Goal: Navigation & Orientation: Find specific page/section

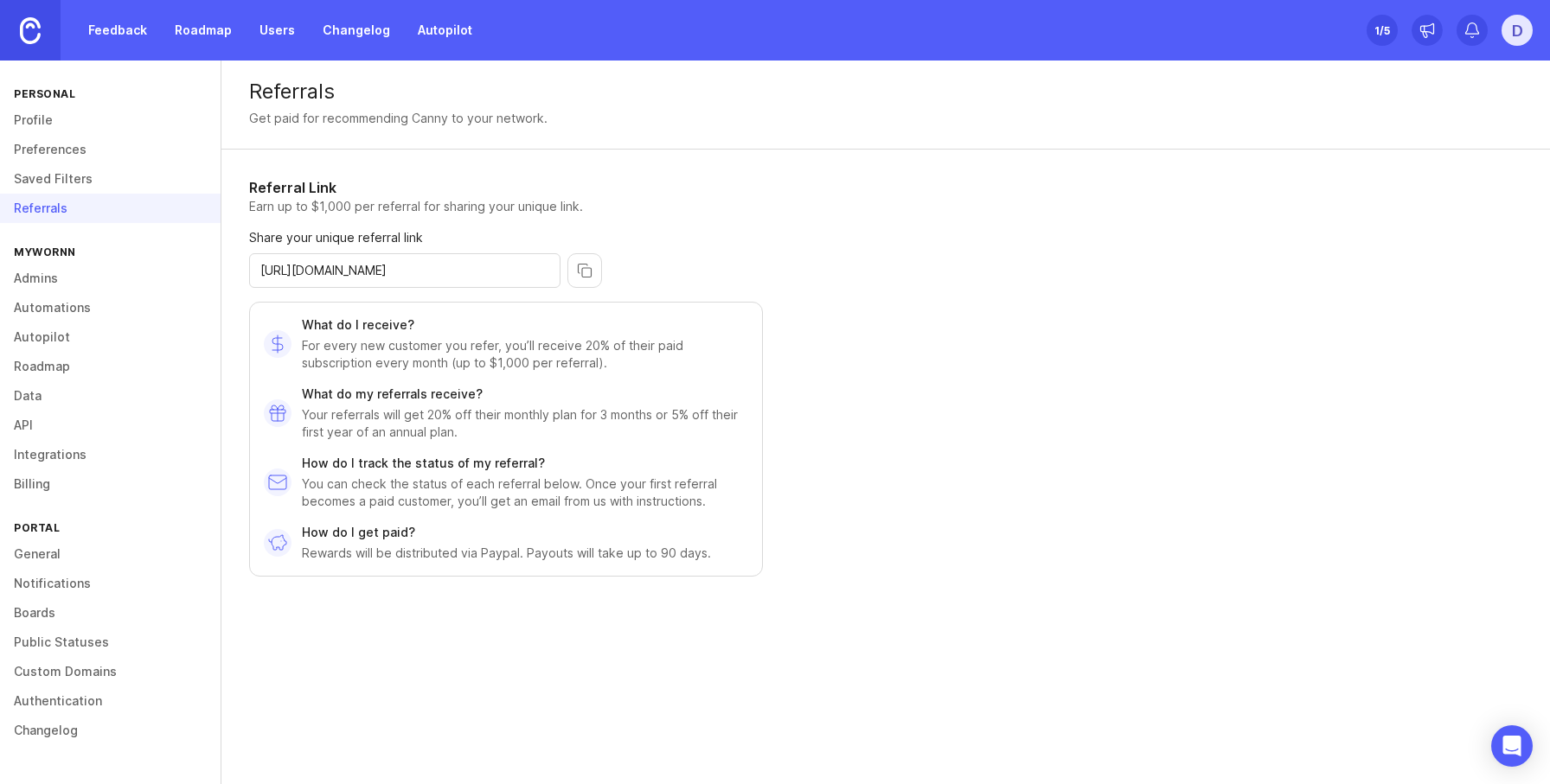
click at [119, 35] on link "Feedback" at bounding box center [117, 30] width 79 height 31
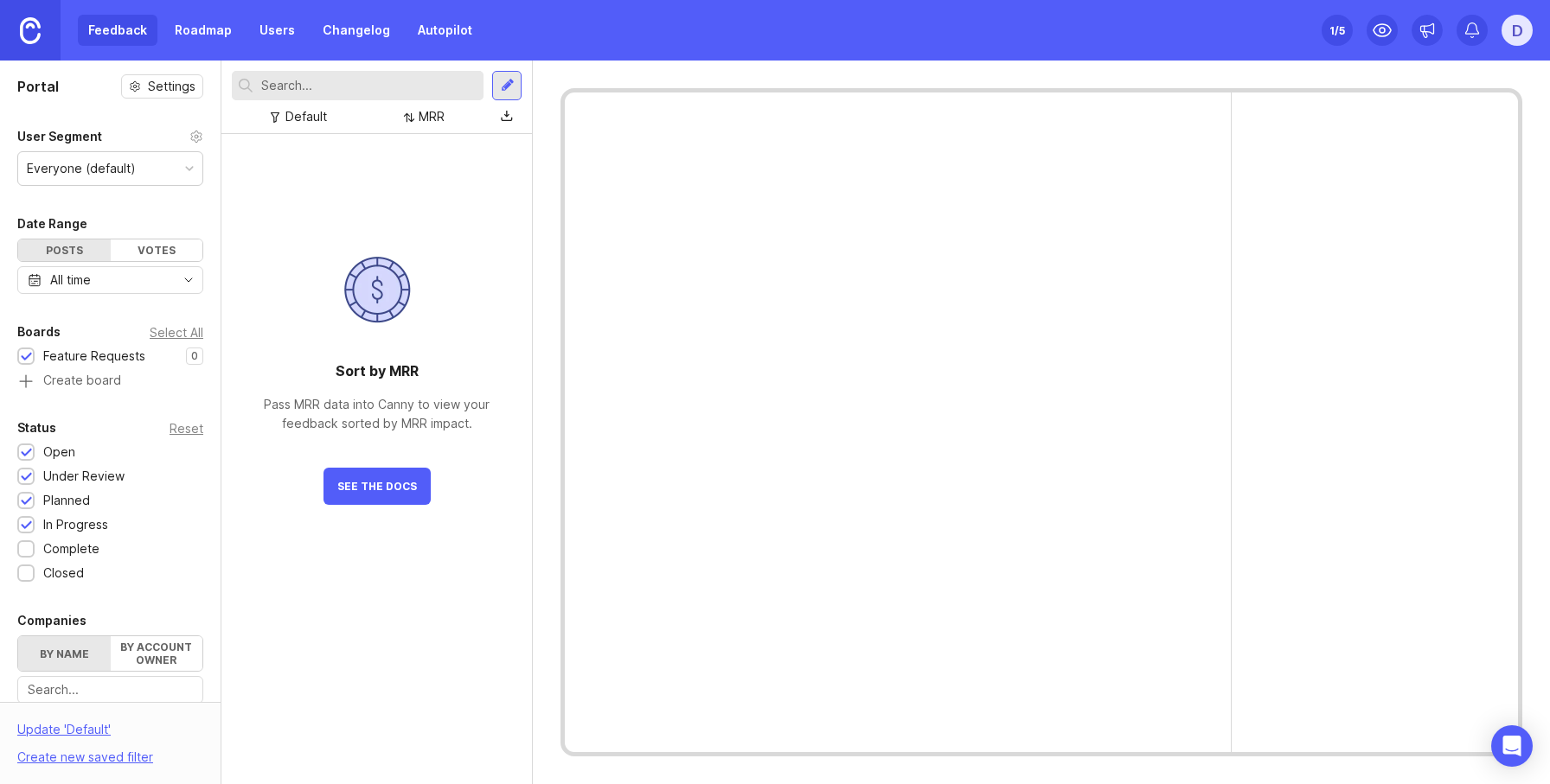
click at [222, 23] on link "Roadmap" at bounding box center [203, 30] width 78 height 31
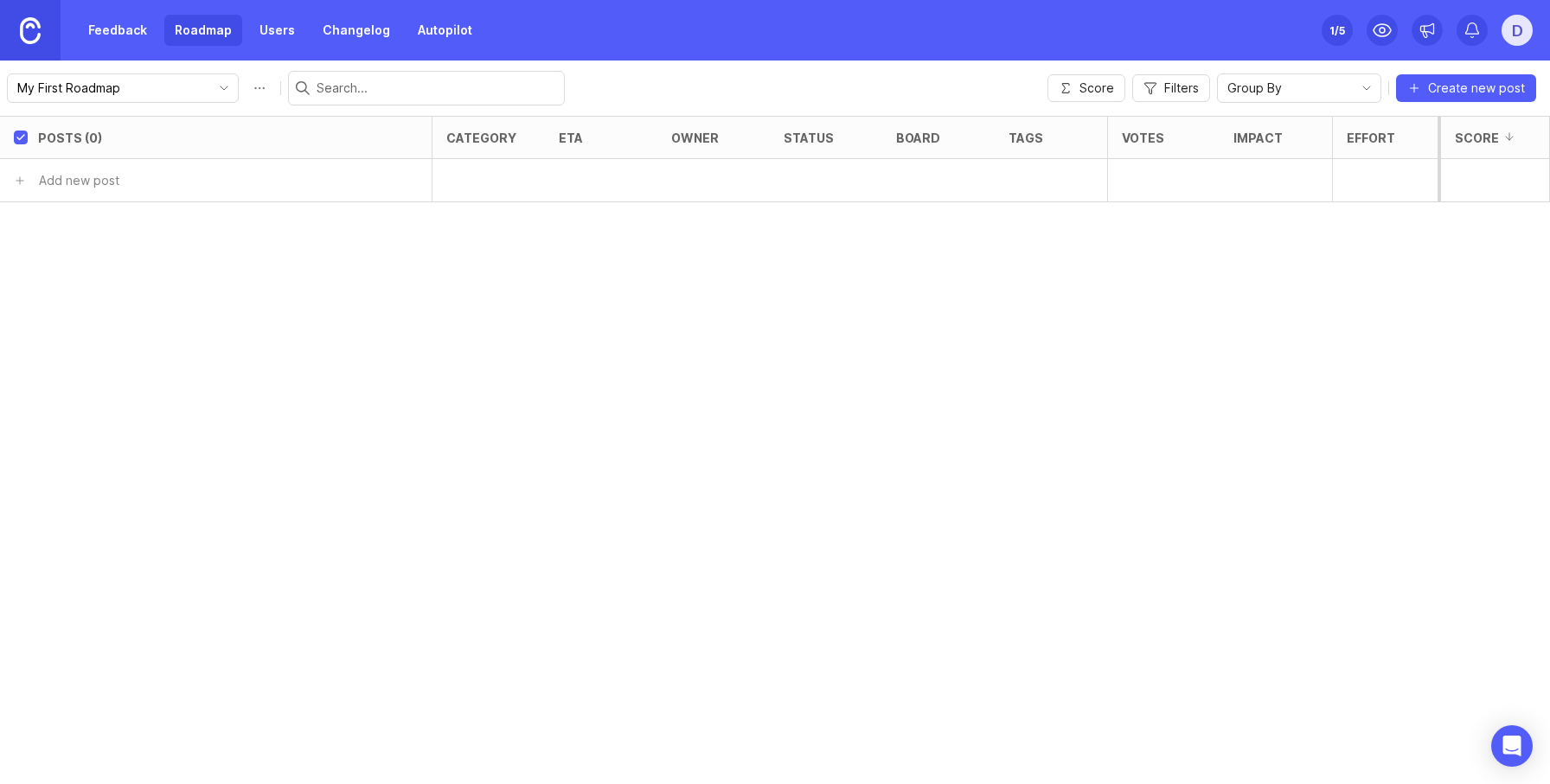
click at [259, 25] on link "Users" at bounding box center [277, 30] width 56 height 31
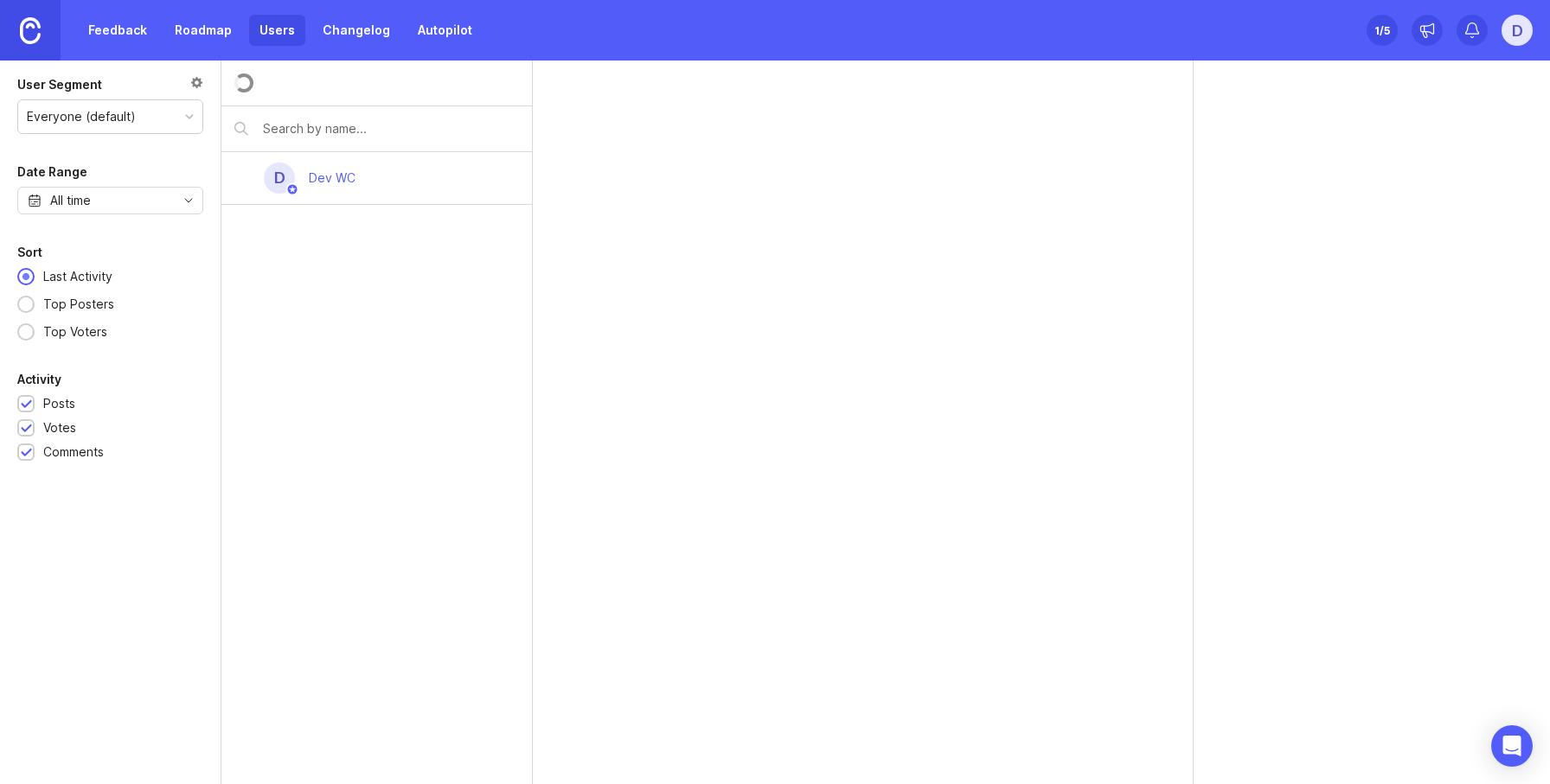
click at [354, 30] on link "Changelog" at bounding box center [356, 30] width 88 height 31
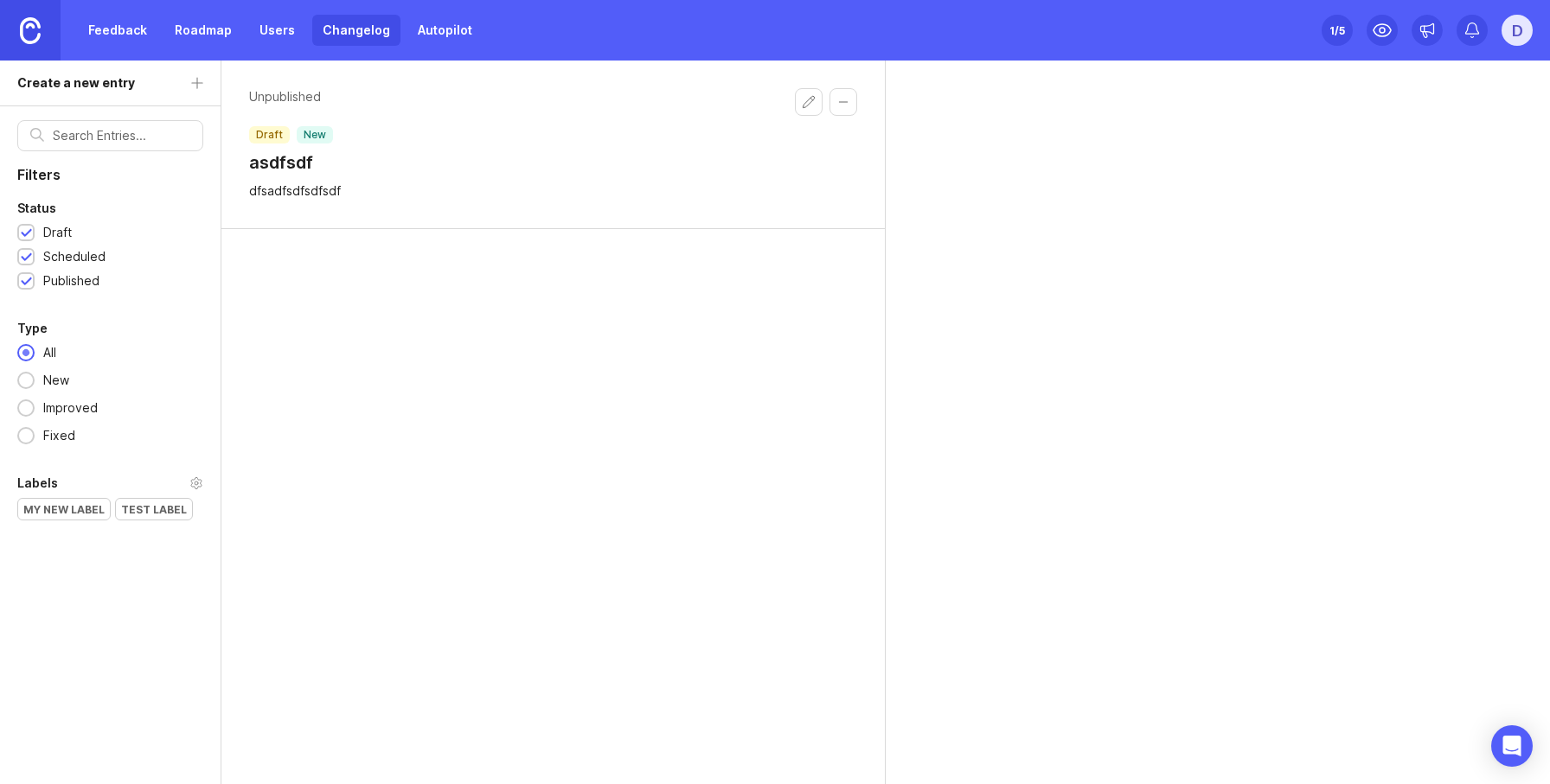
click at [447, 37] on link "Autopilot" at bounding box center [445, 30] width 75 height 31
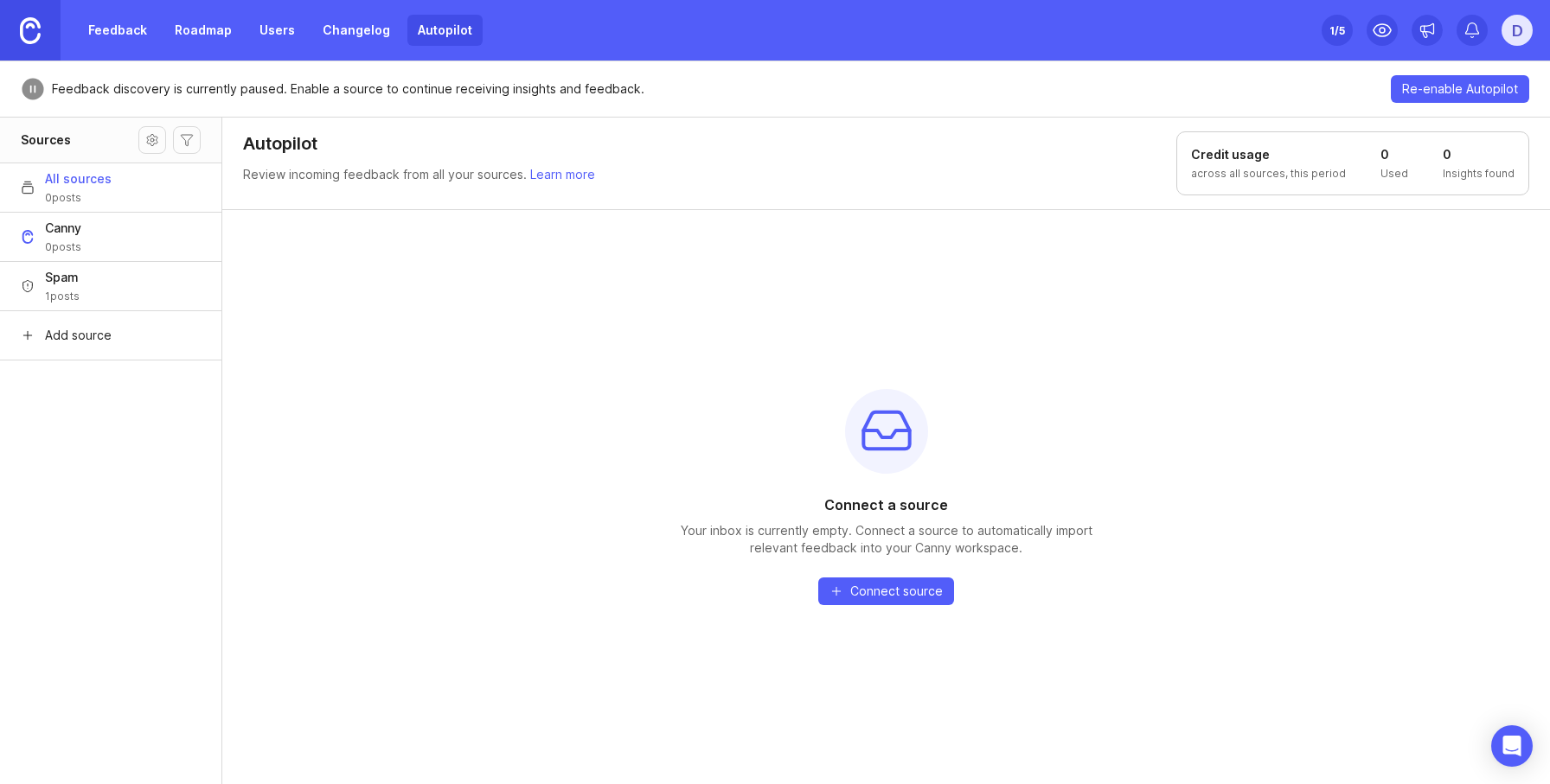
click at [216, 26] on link "Roadmap" at bounding box center [203, 30] width 78 height 31
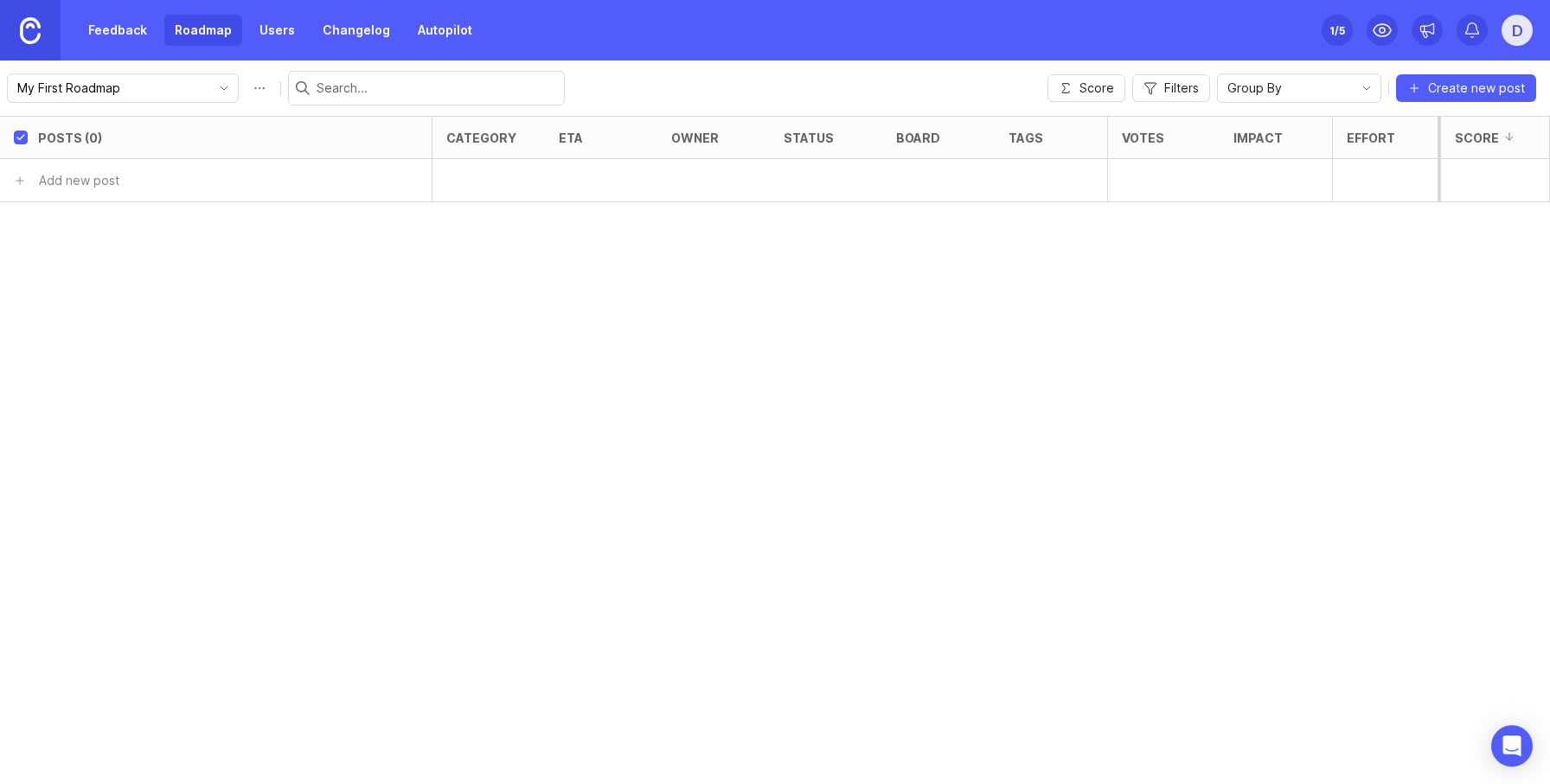
click at [303, 33] on div "Feedback Roadmap Users Changelog Autopilot" at bounding box center [281, 30] width 405 height 31
click at [251, 31] on link "Users" at bounding box center [277, 30] width 56 height 31
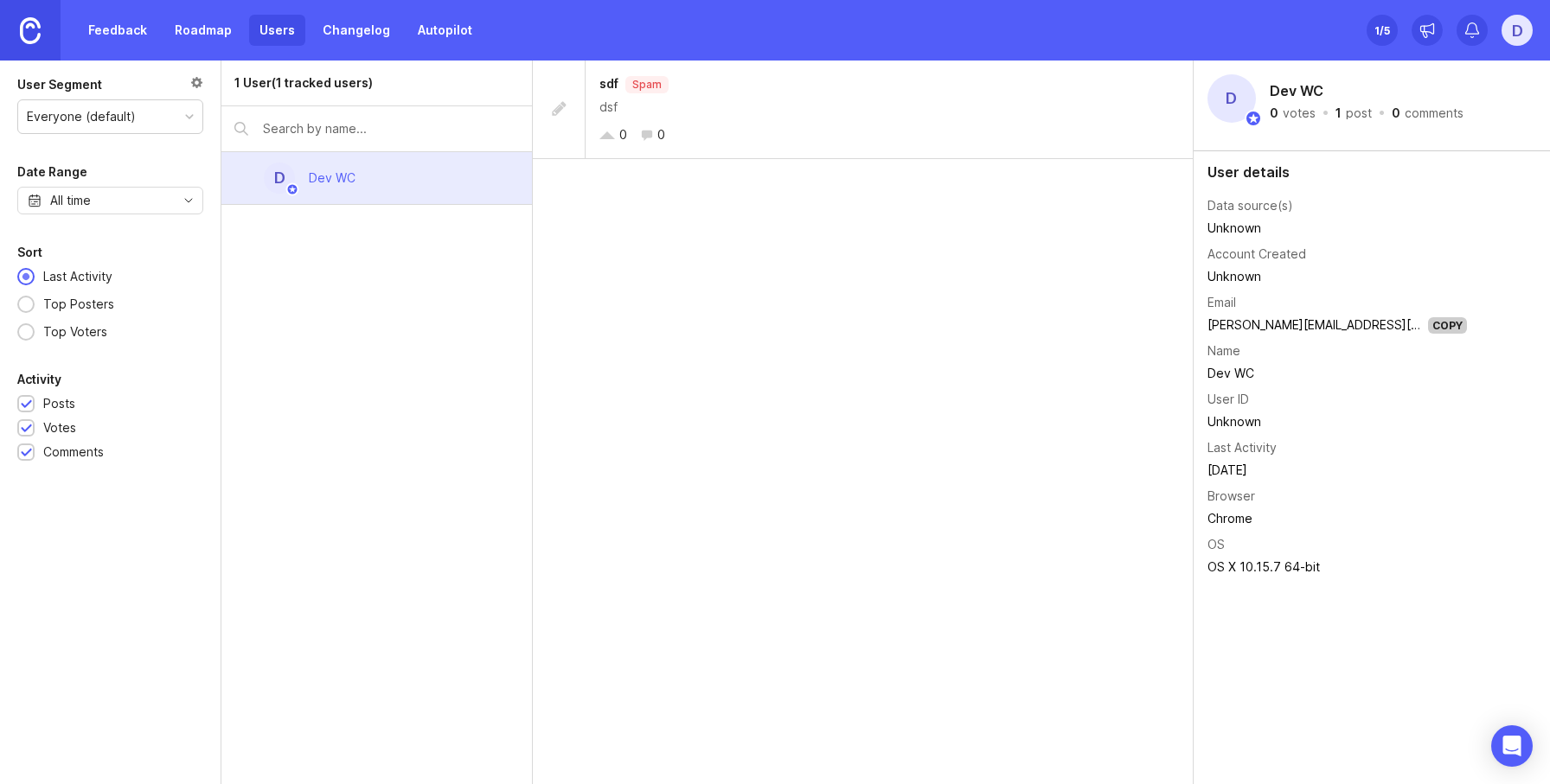
click at [351, 33] on link "Changelog" at bounding box center [356, 30] width 88 height 31
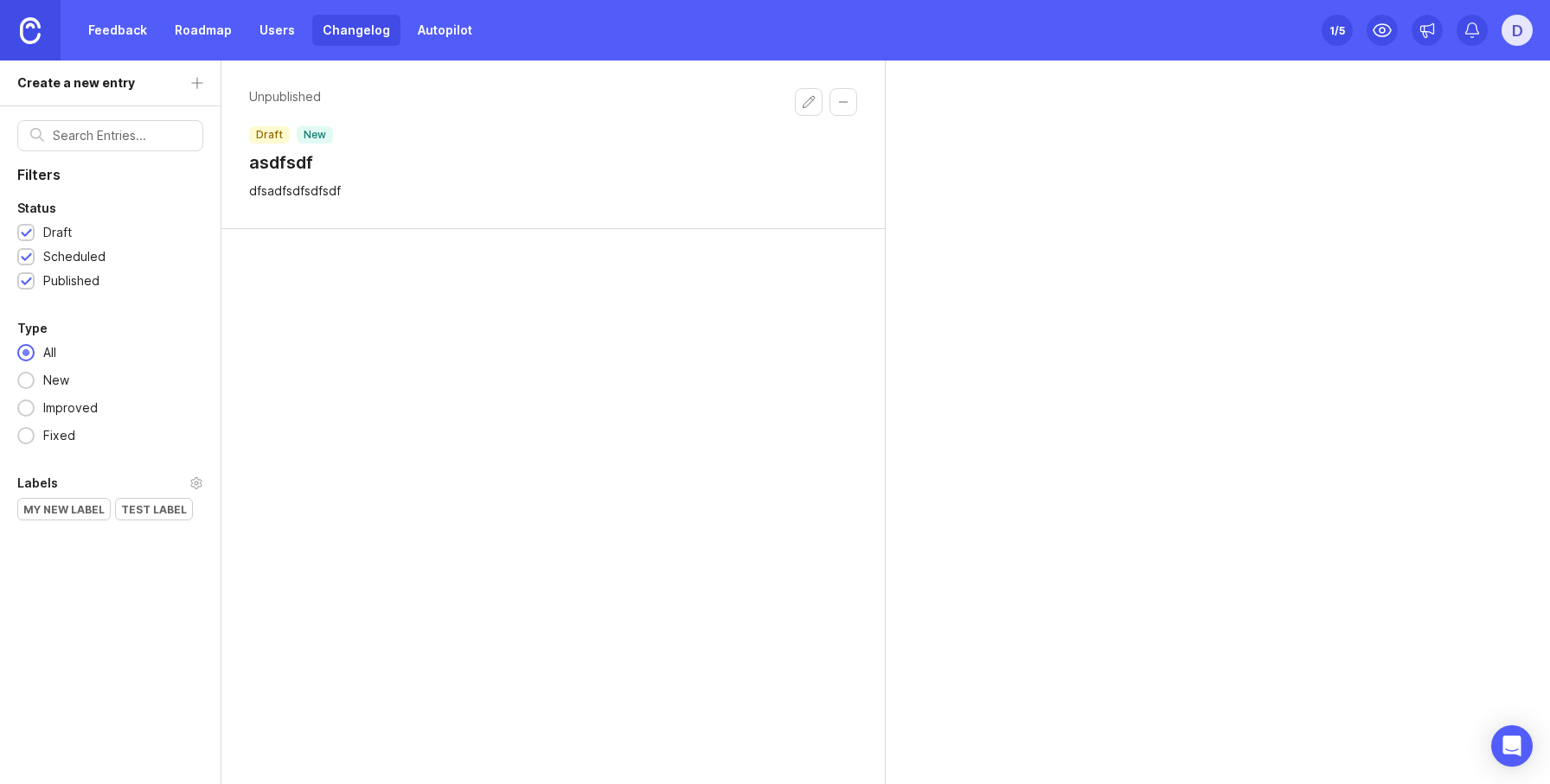
click at [123, 33] on link "Feedback" at bounding box center [117, 30] width 79 height 31
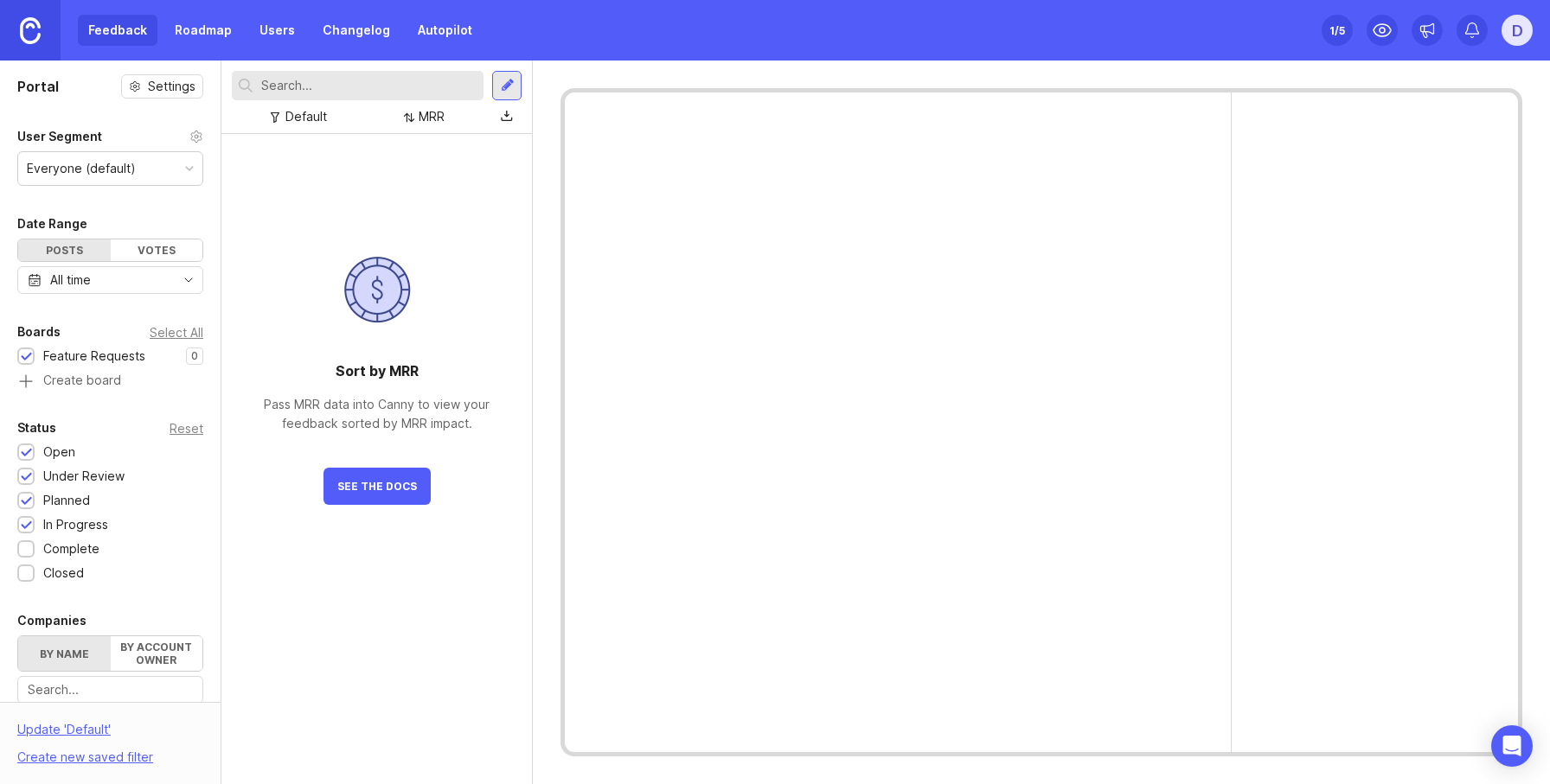
click at [41, 31] on link at bounding box center [30, 30] width 61 height 61
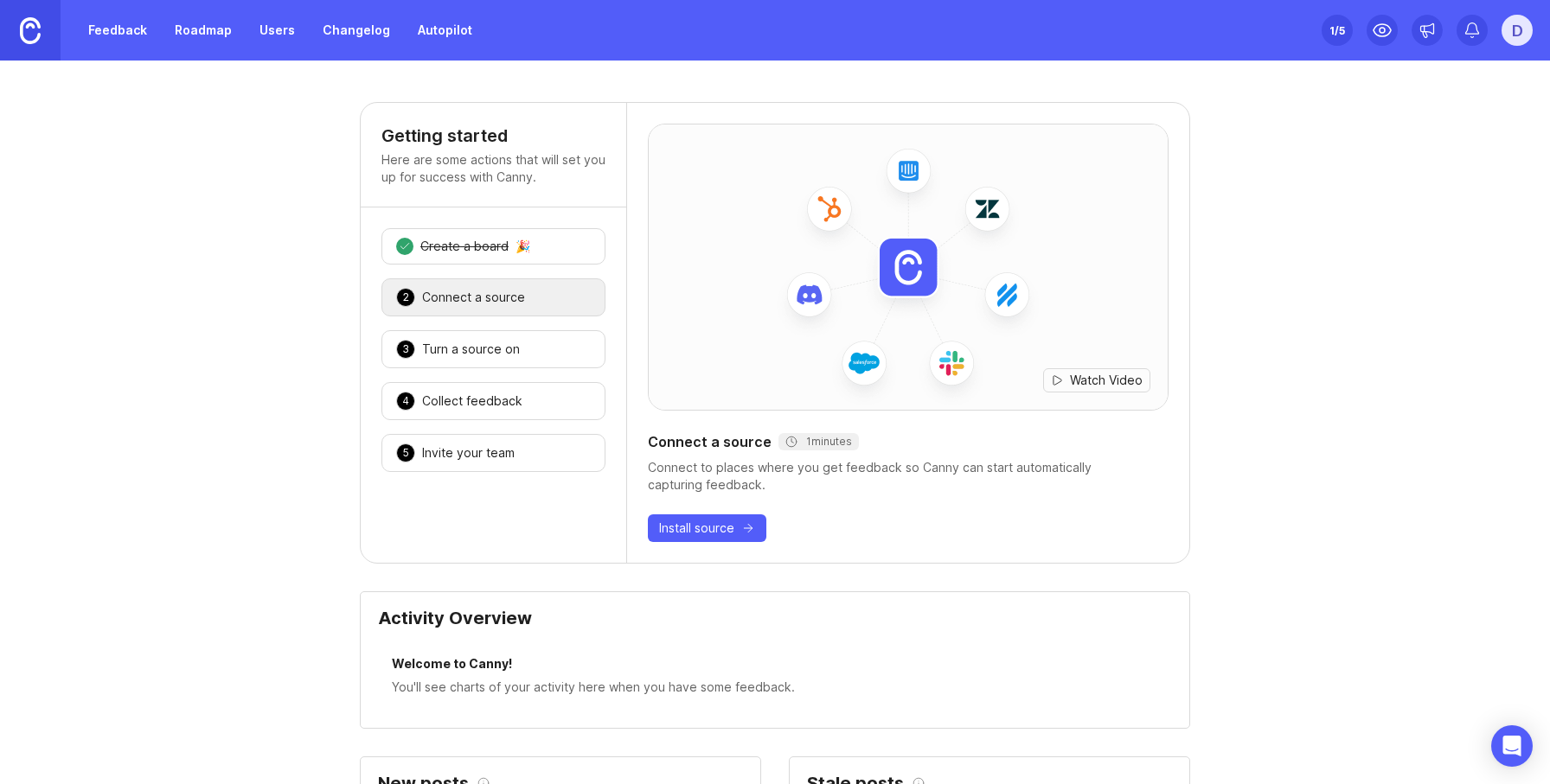
scroll to position [1350, 0]
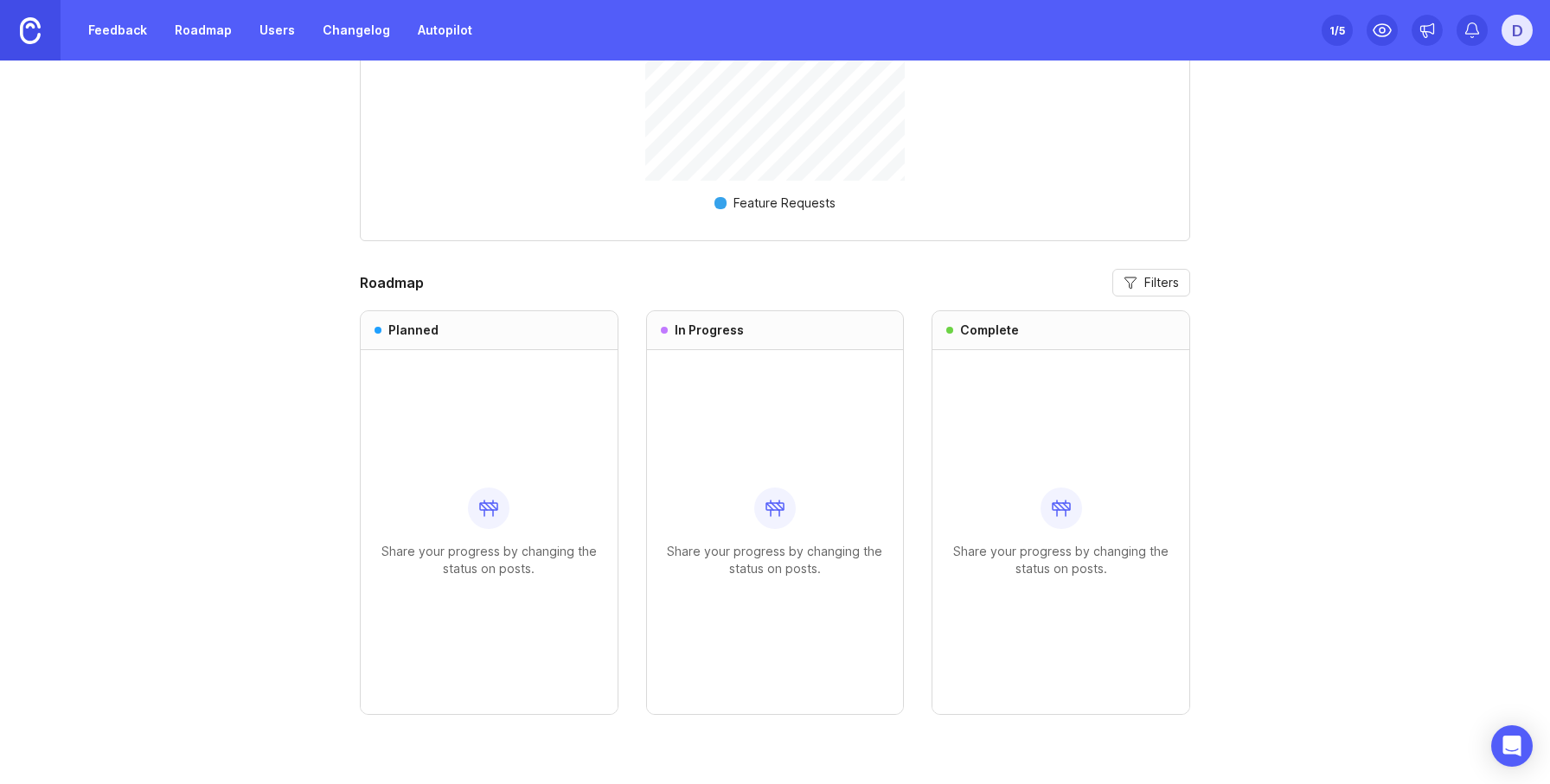
click at [1151, 287] on span "Filters" at bounding box center [1161, 283] width 34 height 18
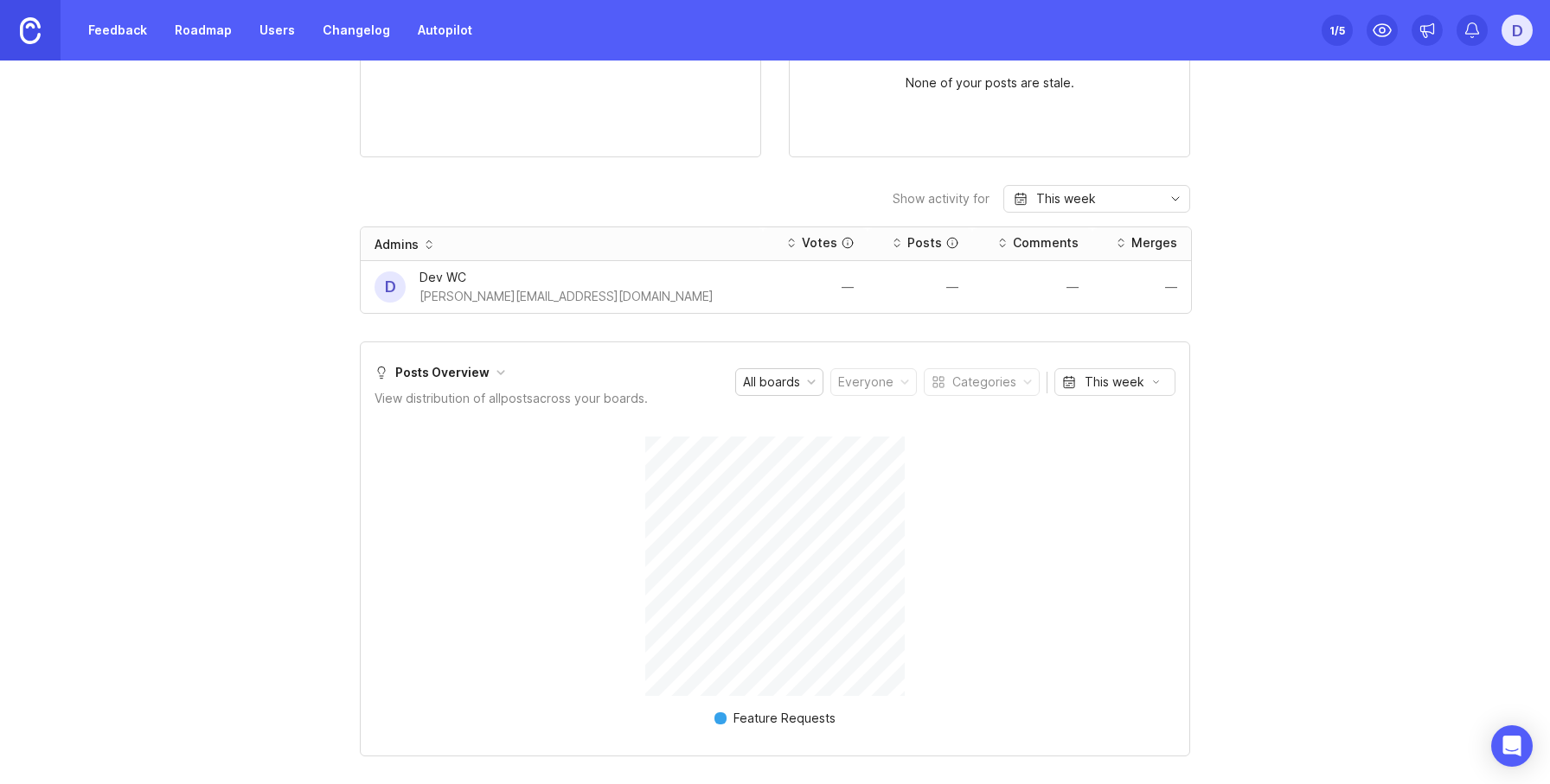
scroll to position [707, 0]
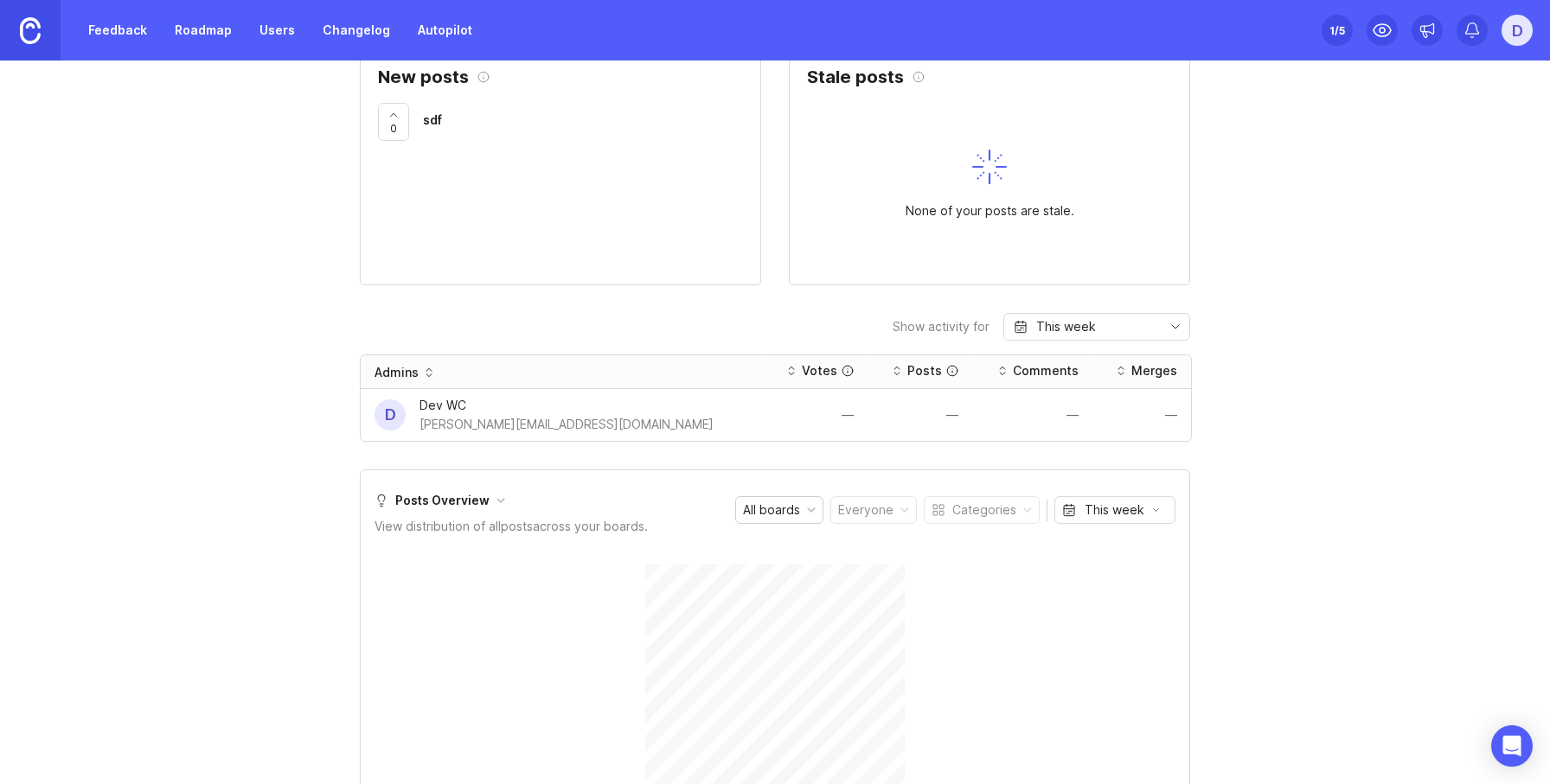
click at [1089, 331] on div "This week" at bounding box center [1066, 327] width 60 height 19
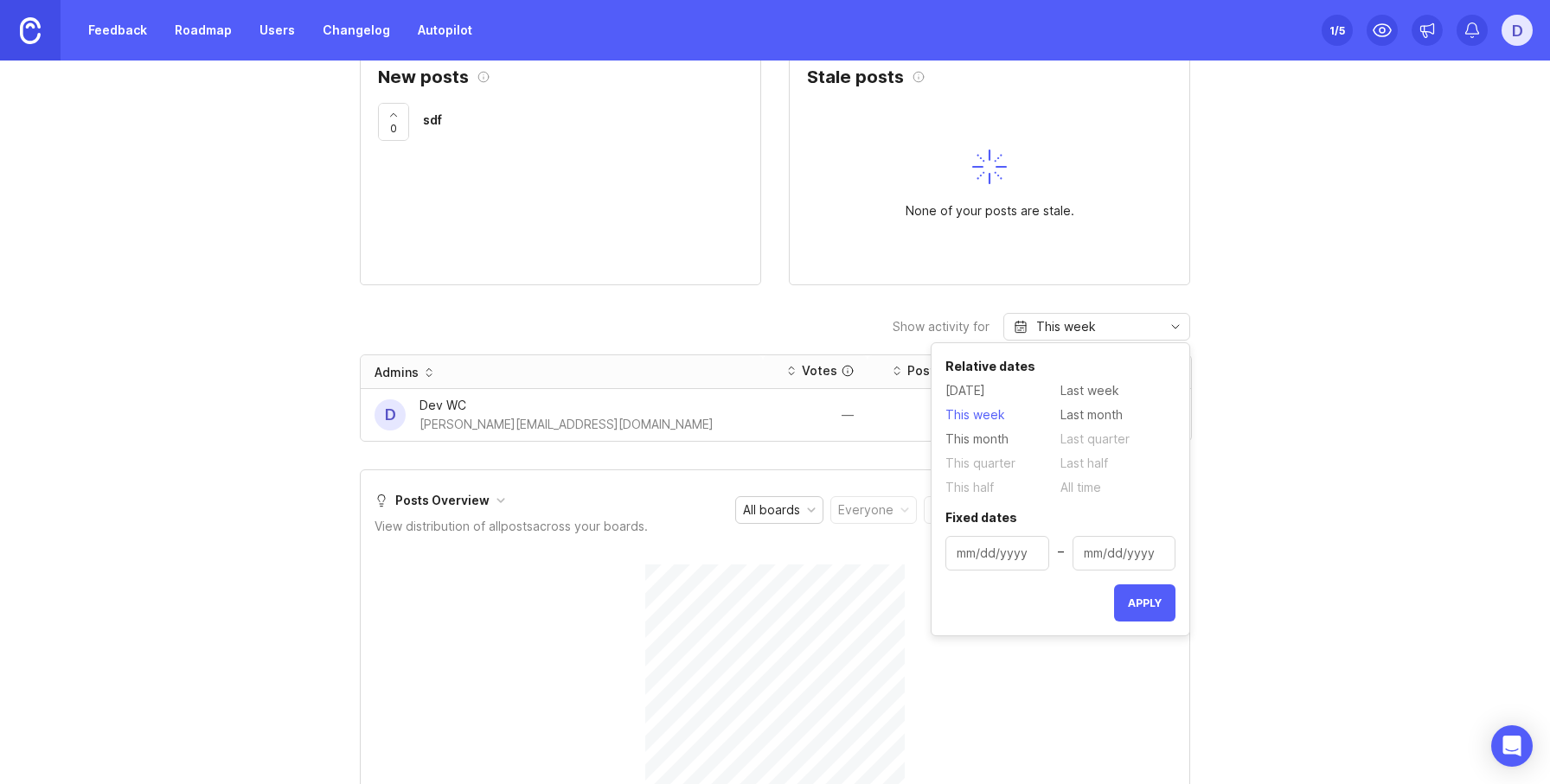
click at [1305, 408] on div "Getting started Here are some actions that will set you up for success with Can…" at bounding box center [775, 391] width 1550 height 1990
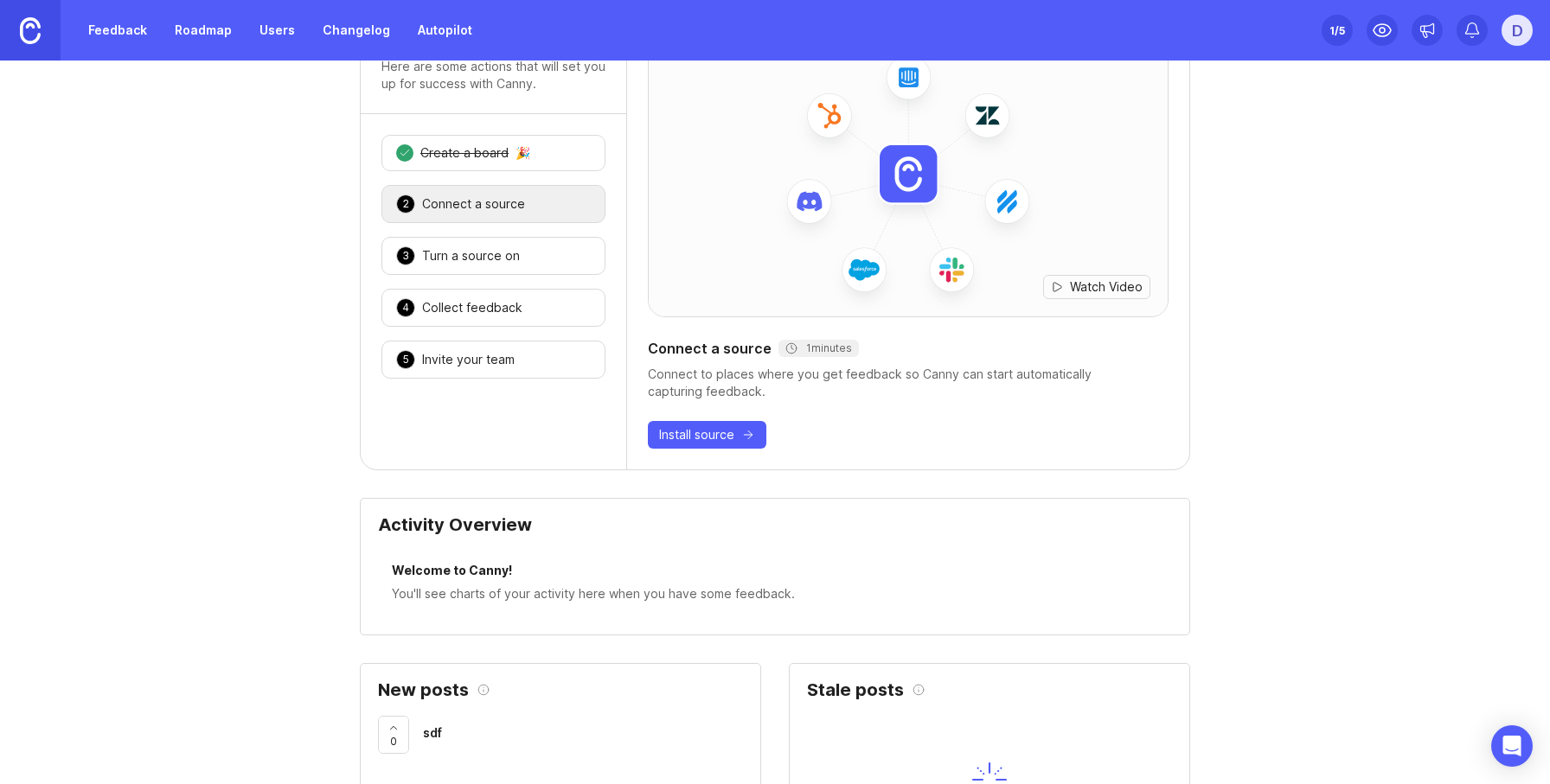
scroll to position [0, 0]
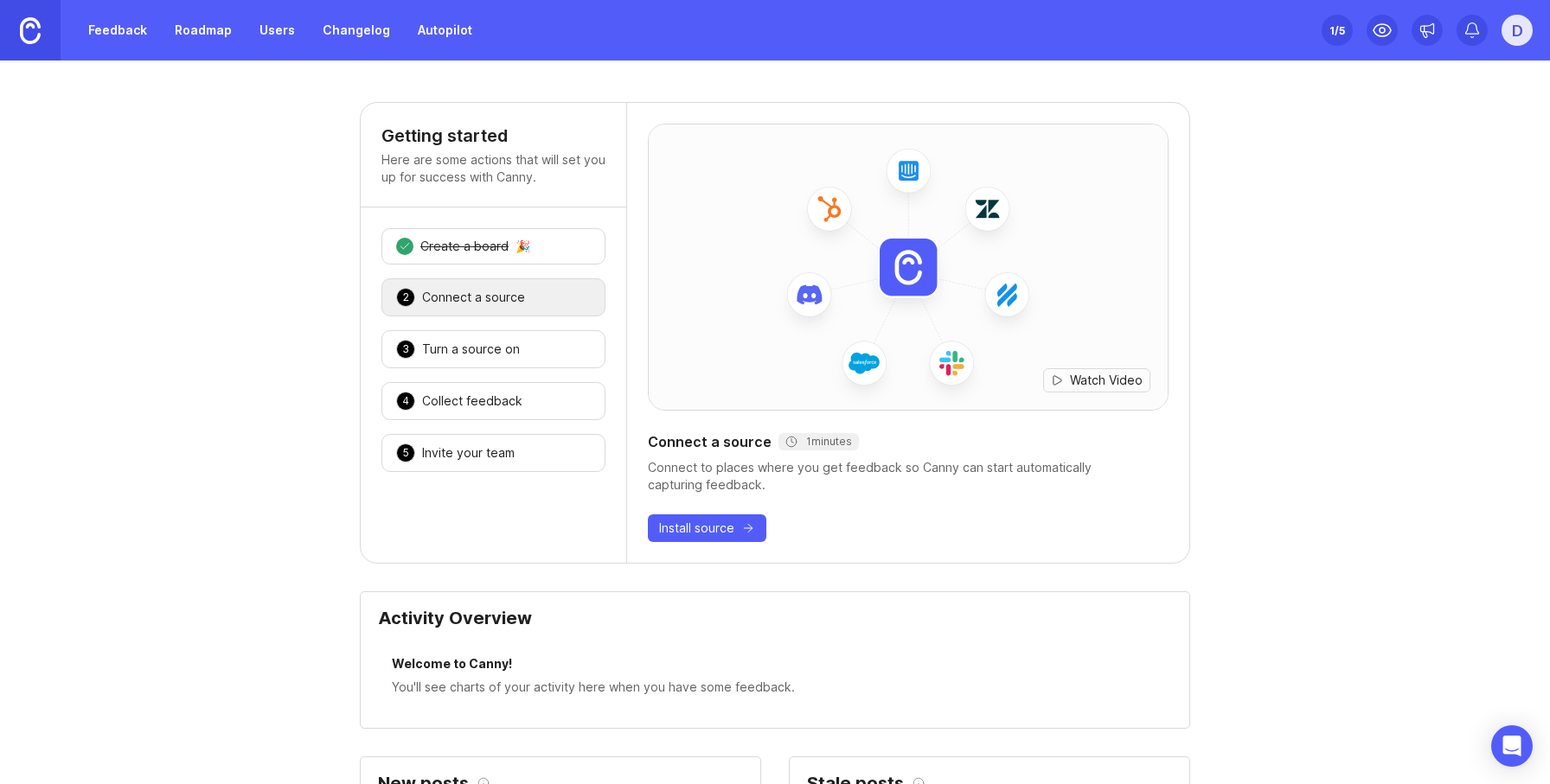
click at [1443, 22] on div "Set up Canny 1 /5 D" at bounding box center [1427, 30] width 211 height 61
click at [1434, 33] on icon at bounding box center [1428, 30] width 18 height 18
click at [1465, 31] on icon at bounding box center [1473, 30] width 18 height 18
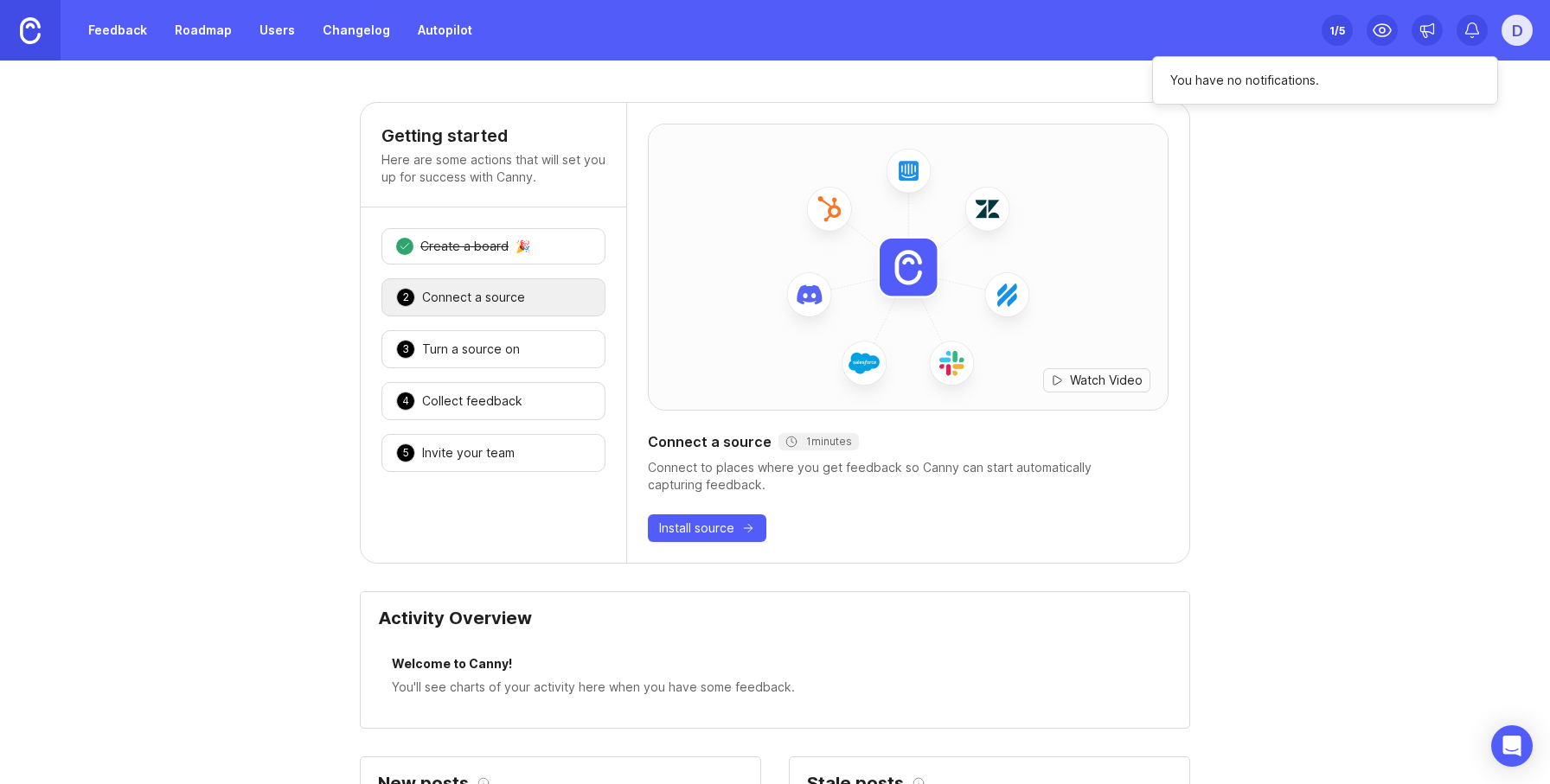
click at [1531, 33] on div "Feedback Roadmap Users Changelog Autopilot Set up Canny 1 /5 D" at bounding box center [775, 30] width 1550 height 61
click at [1512, 28] on div "D" at bounding box center [1517, 30] width 31 height 31
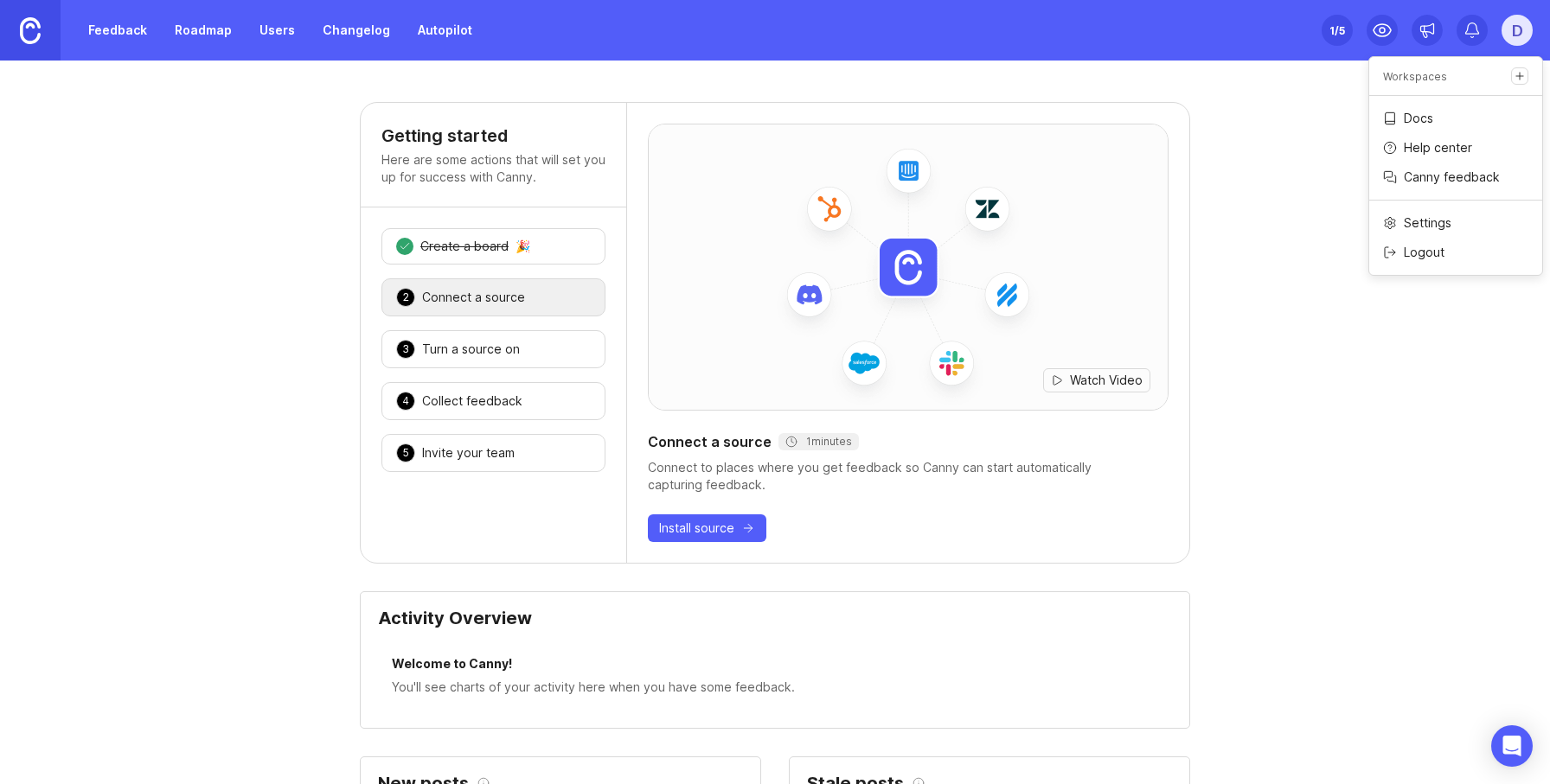
click at [1431, 176] on p "Canny feedback" at bounding box center [1452, 177] width 96 height 18
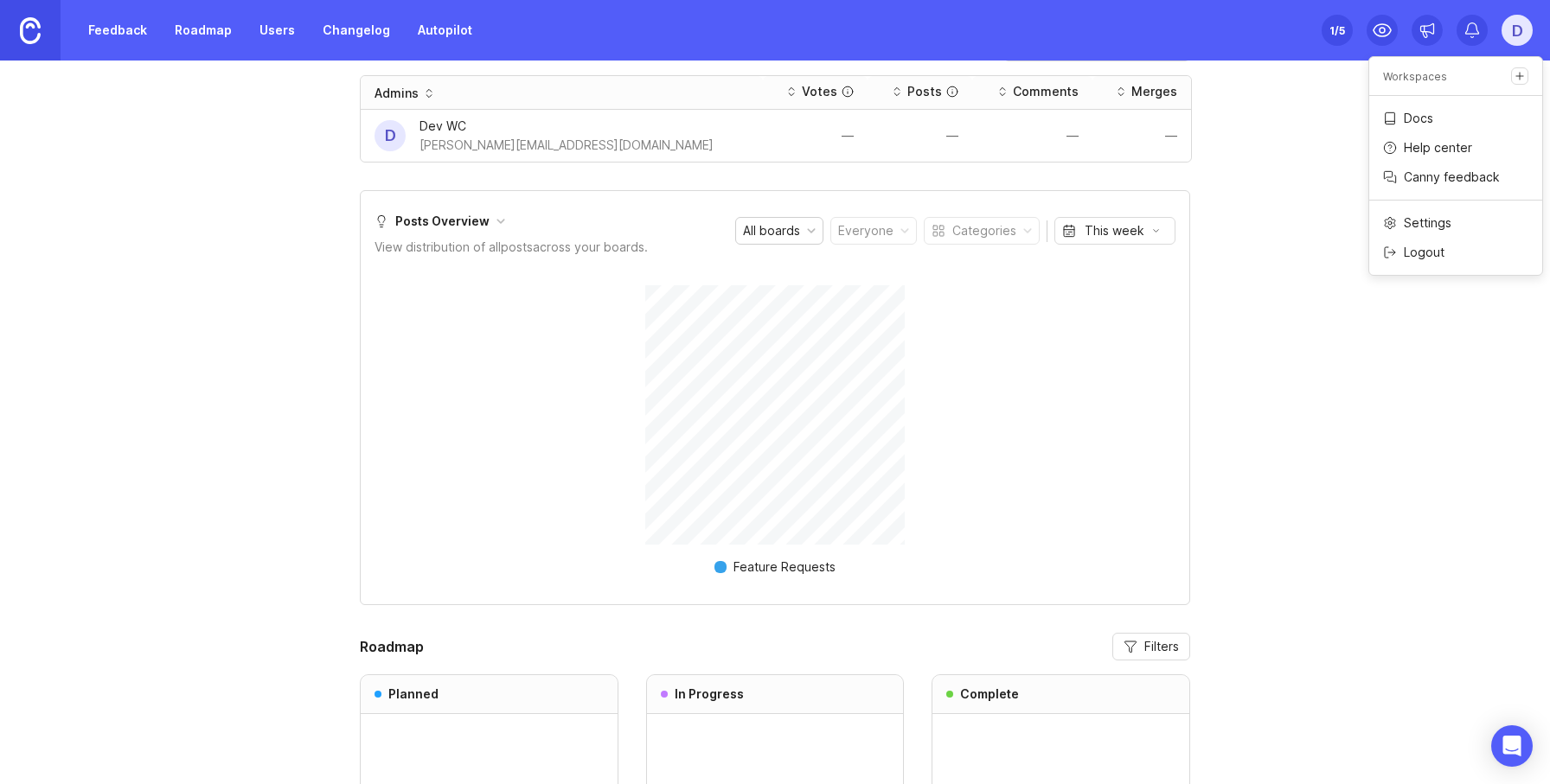
scroll to position [1126, 0]
